Goal: Information Seeking & Learning: Learn about a topic

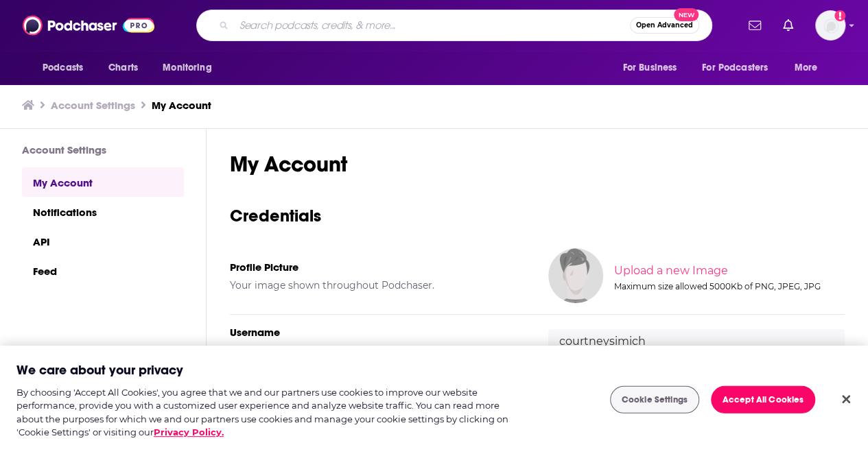
click at [379, 21] on input "Search podcasts, credits, & more..." at bounding box center [432, 25] width 396 height 22
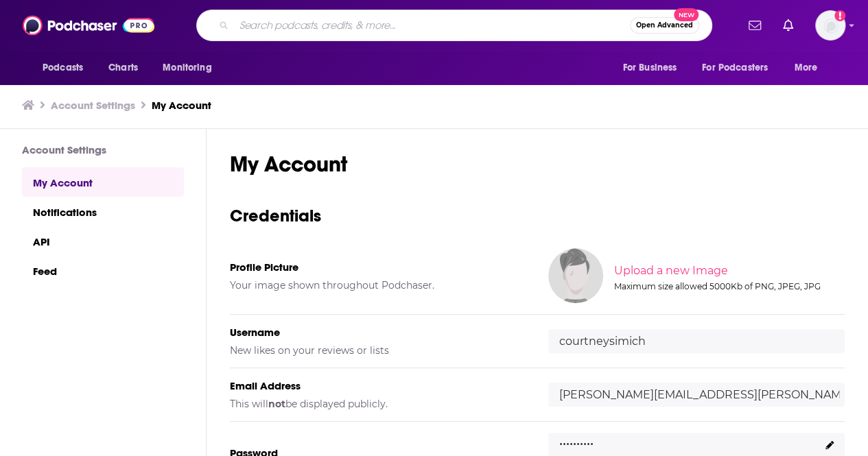
click at [333, 23] on input "Search podcasts, credits, & more..." at bounding box center [432, 25] width 396 height 22
type input "chicks in the office"
